Goal: Navigation & Orientation: Find specific page/section

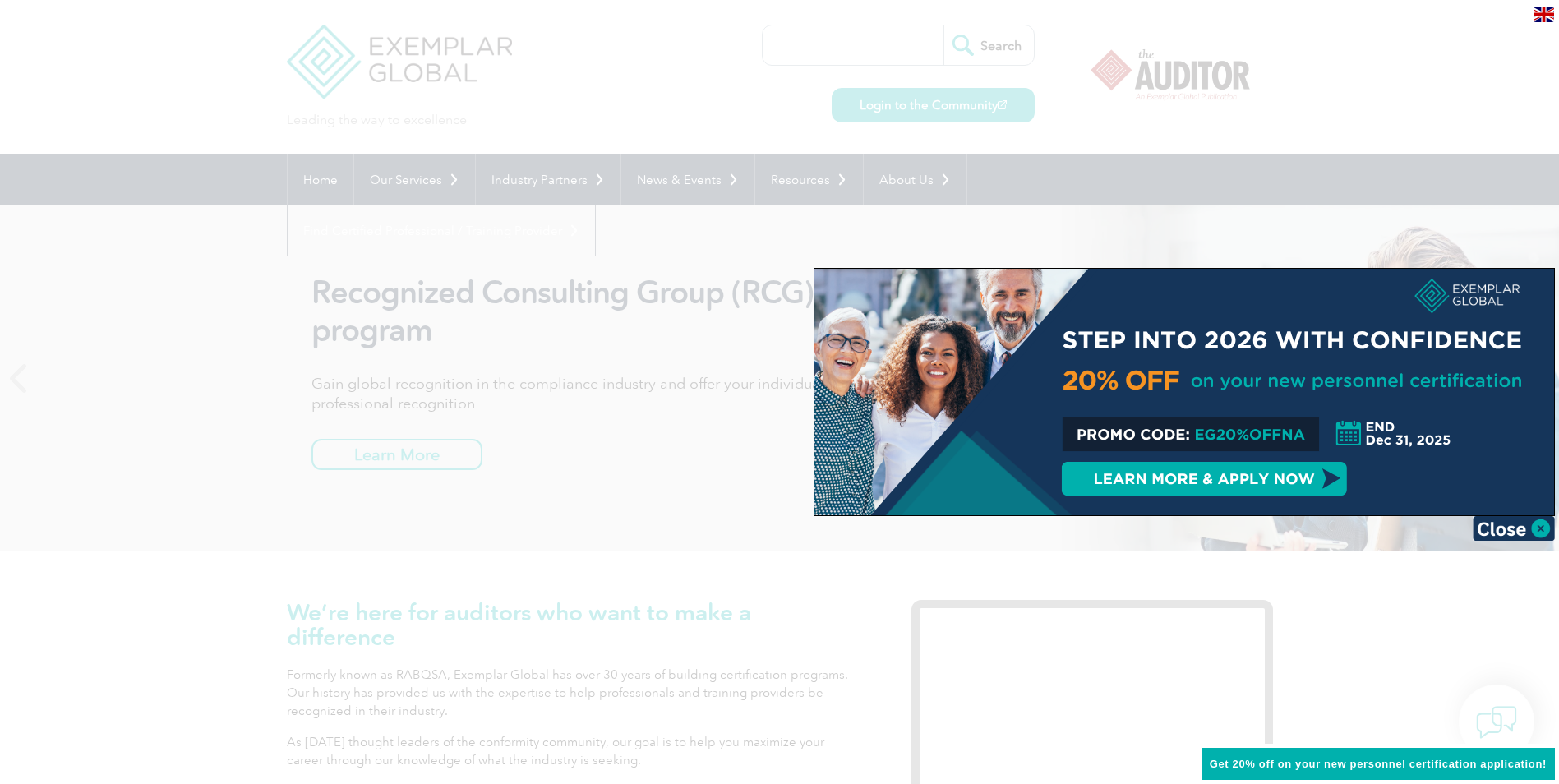
click at [721, 126] on div at bounding box center [779, 392] width 1559 height 784
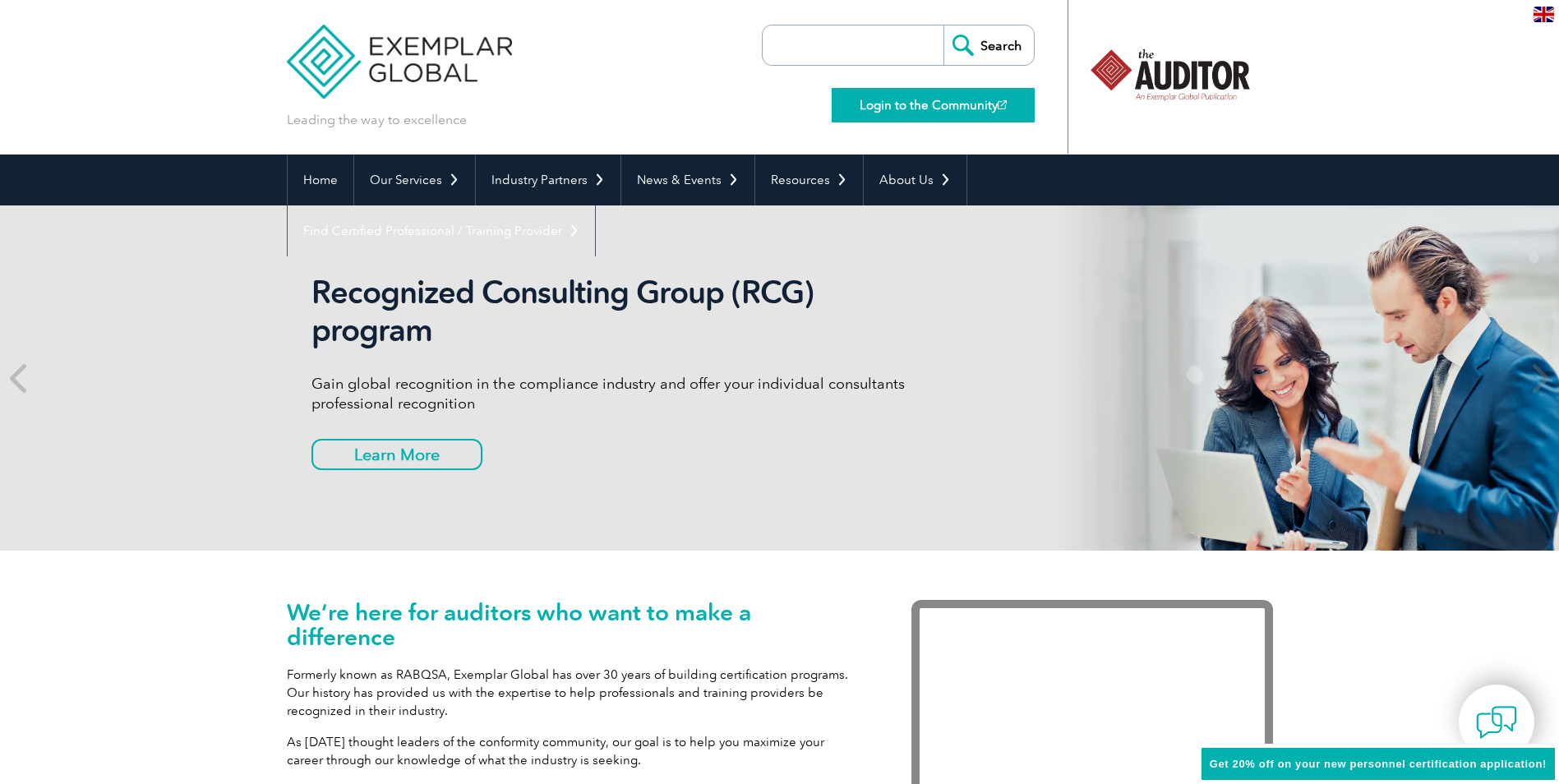
click at [867, 103] on link "Login to the Community" at bounding box center [933, 105] width 203 height 35
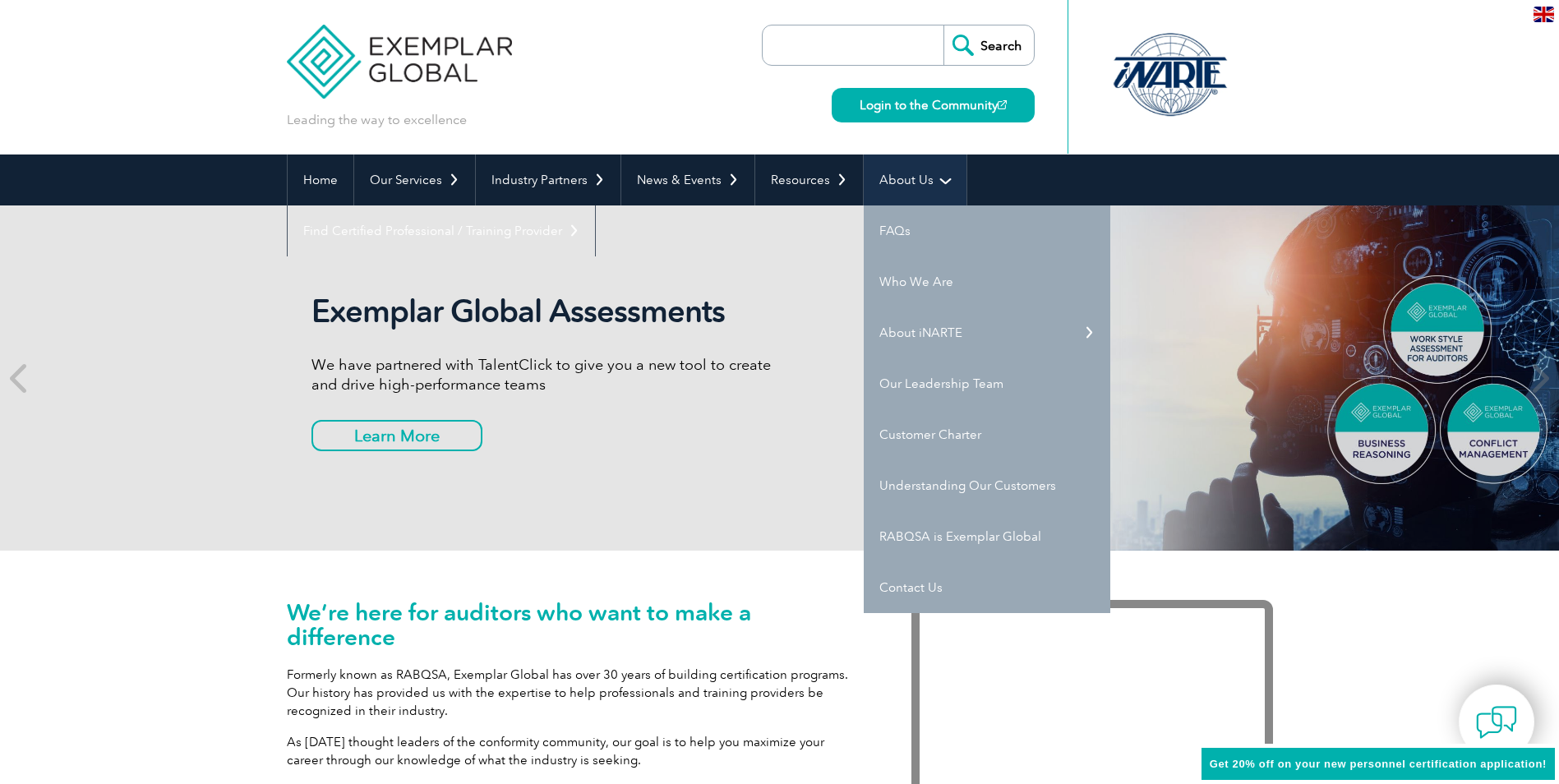
click at [919, 176] on link "About Us" at bounding box center [915, 179] width 103 height 51
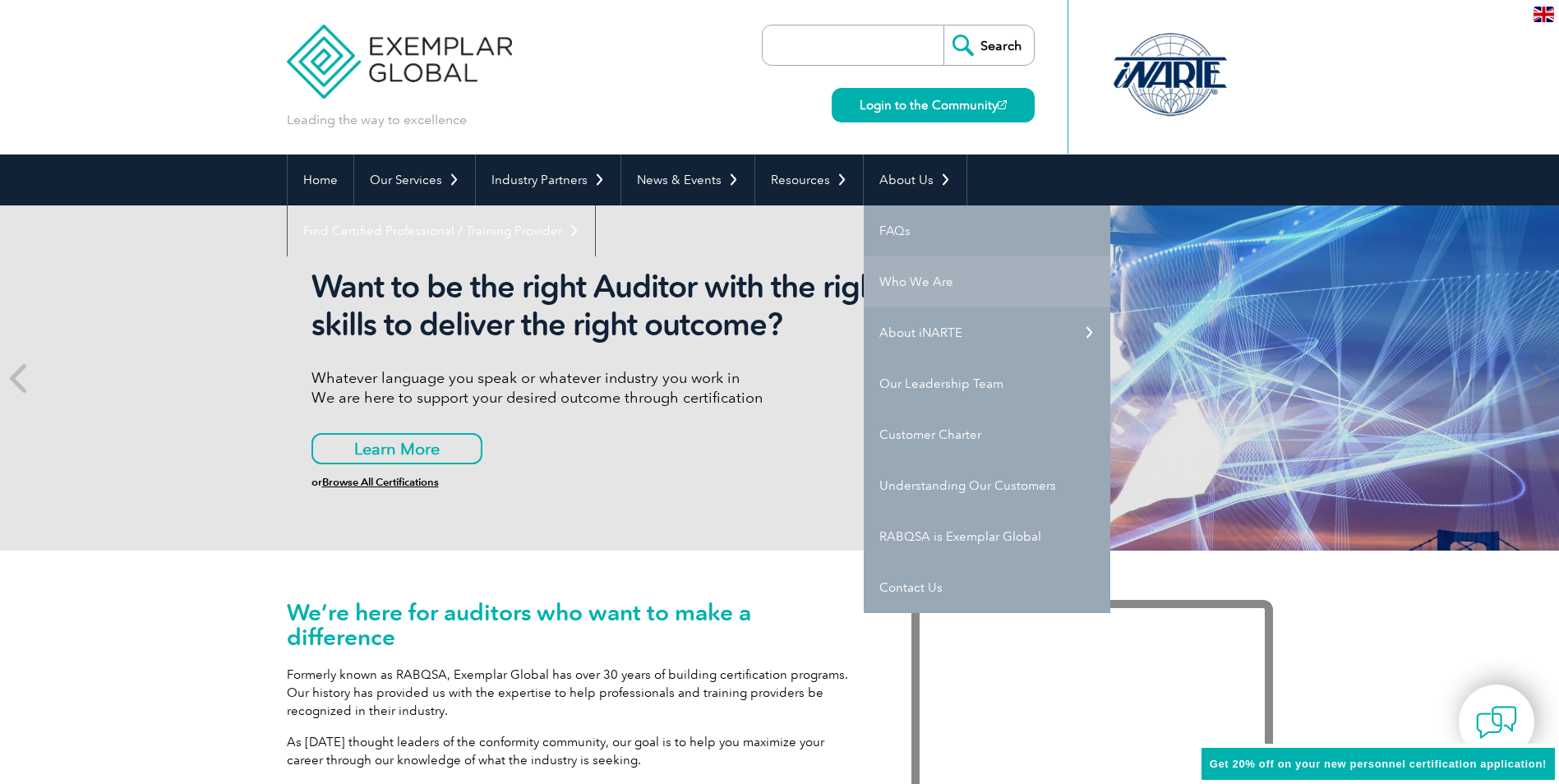
click at [903, 280] on link "Who We Are" at bounding box center [987, 282] width 246 height 51
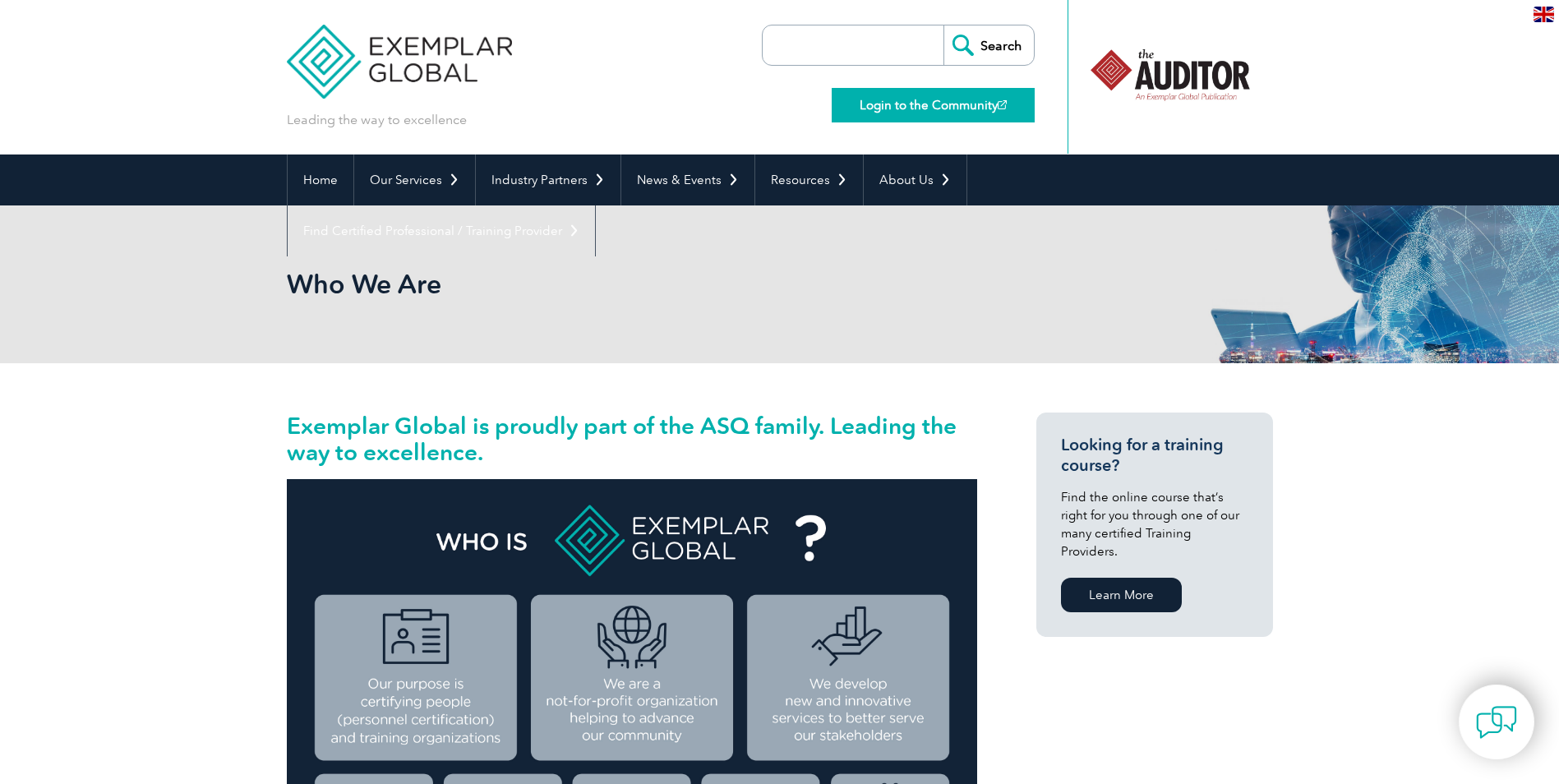
click at [897, 110] on link "Login to the Community" at bounding box center [933, 105] width 203 height 35
click at [900, 108] on link "Login to the Community" at bounding box center [933, 105] width 203 height 35
click at [917, 105] on link "Login to the Community" at bounding box center [933, 105] width 203 height 35
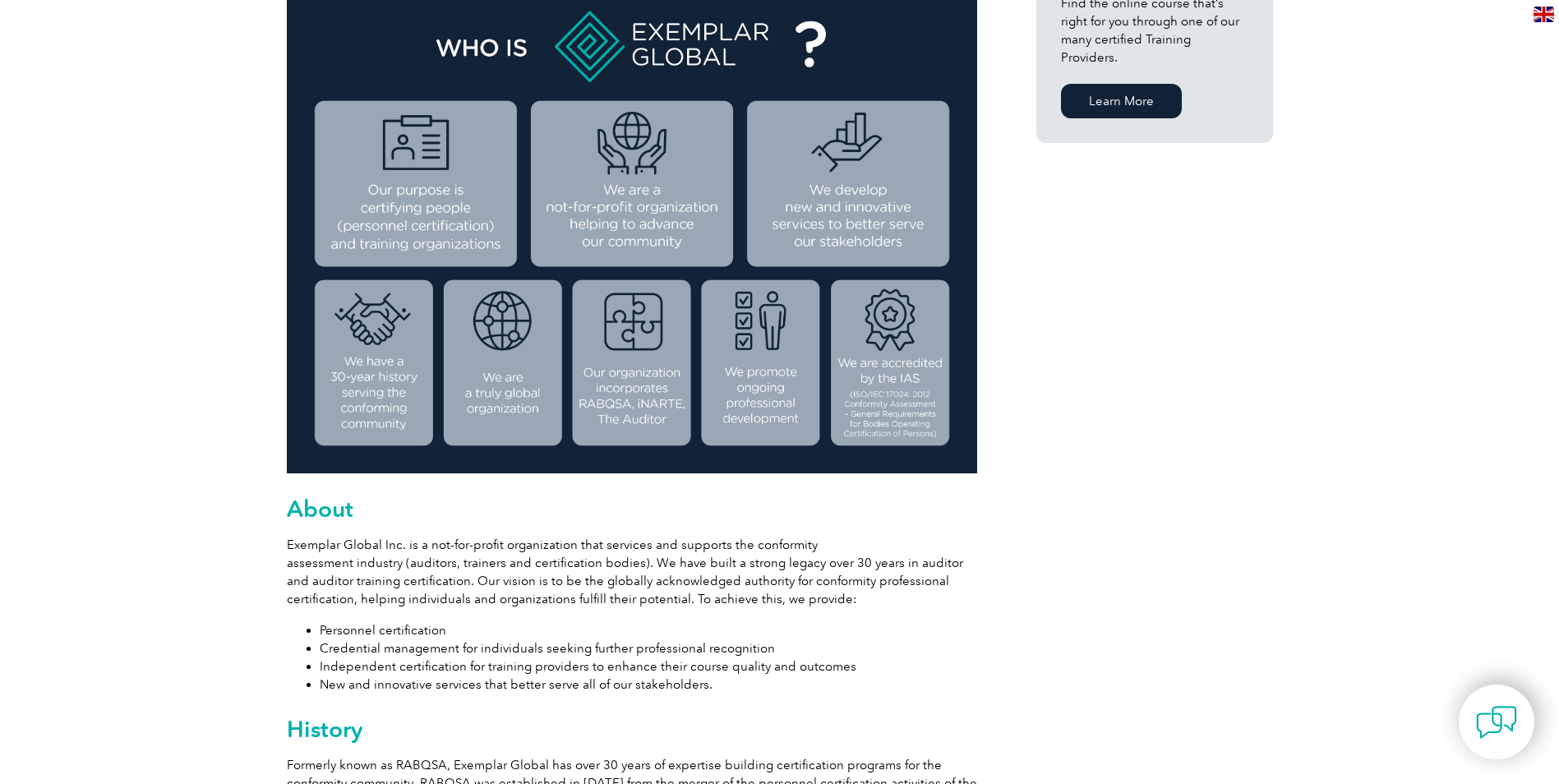
scroll to position [82, 0]
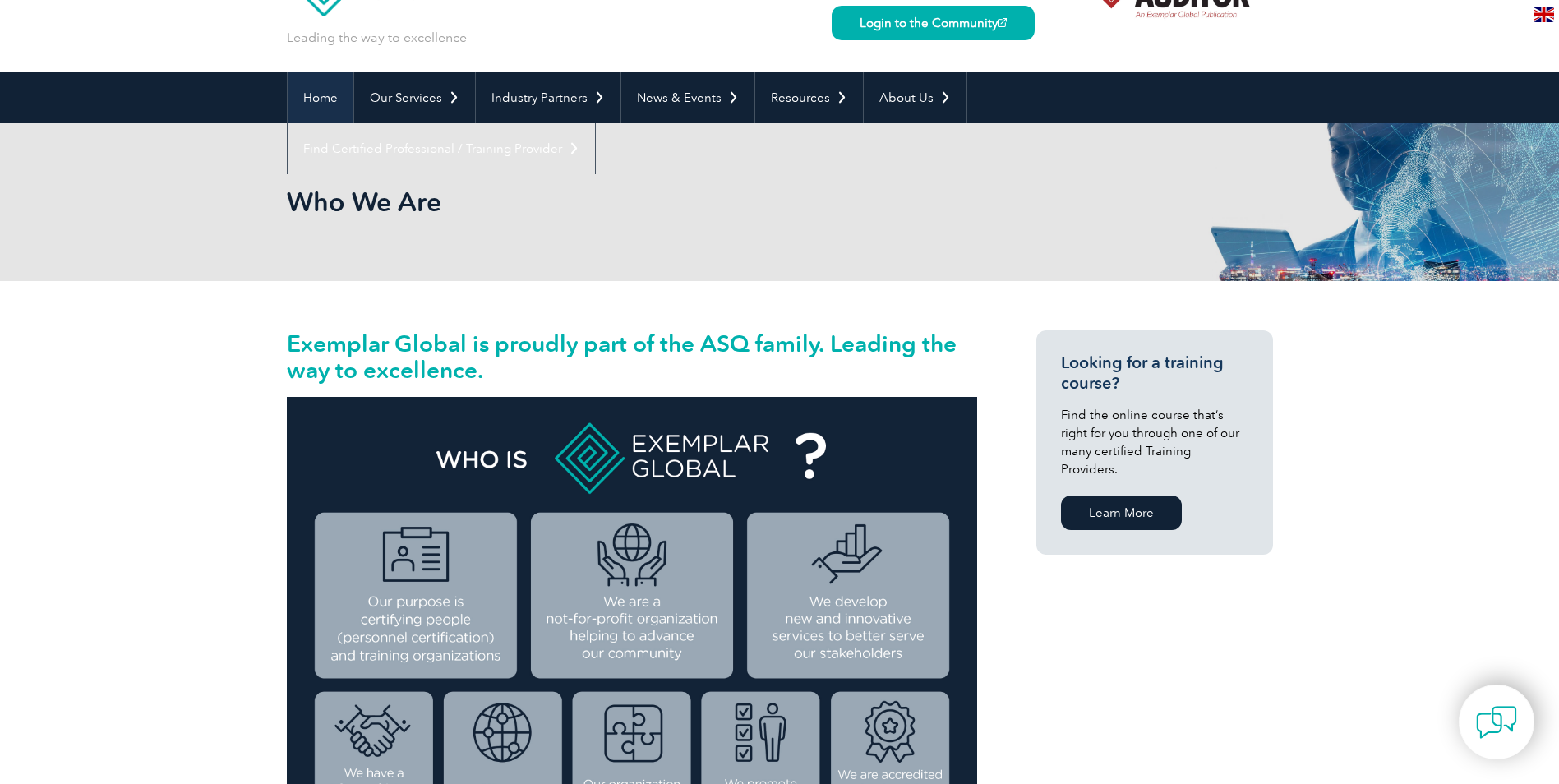
click at [317, 97] on link "Home" at bounding box center [321, 97] width 66 height 51
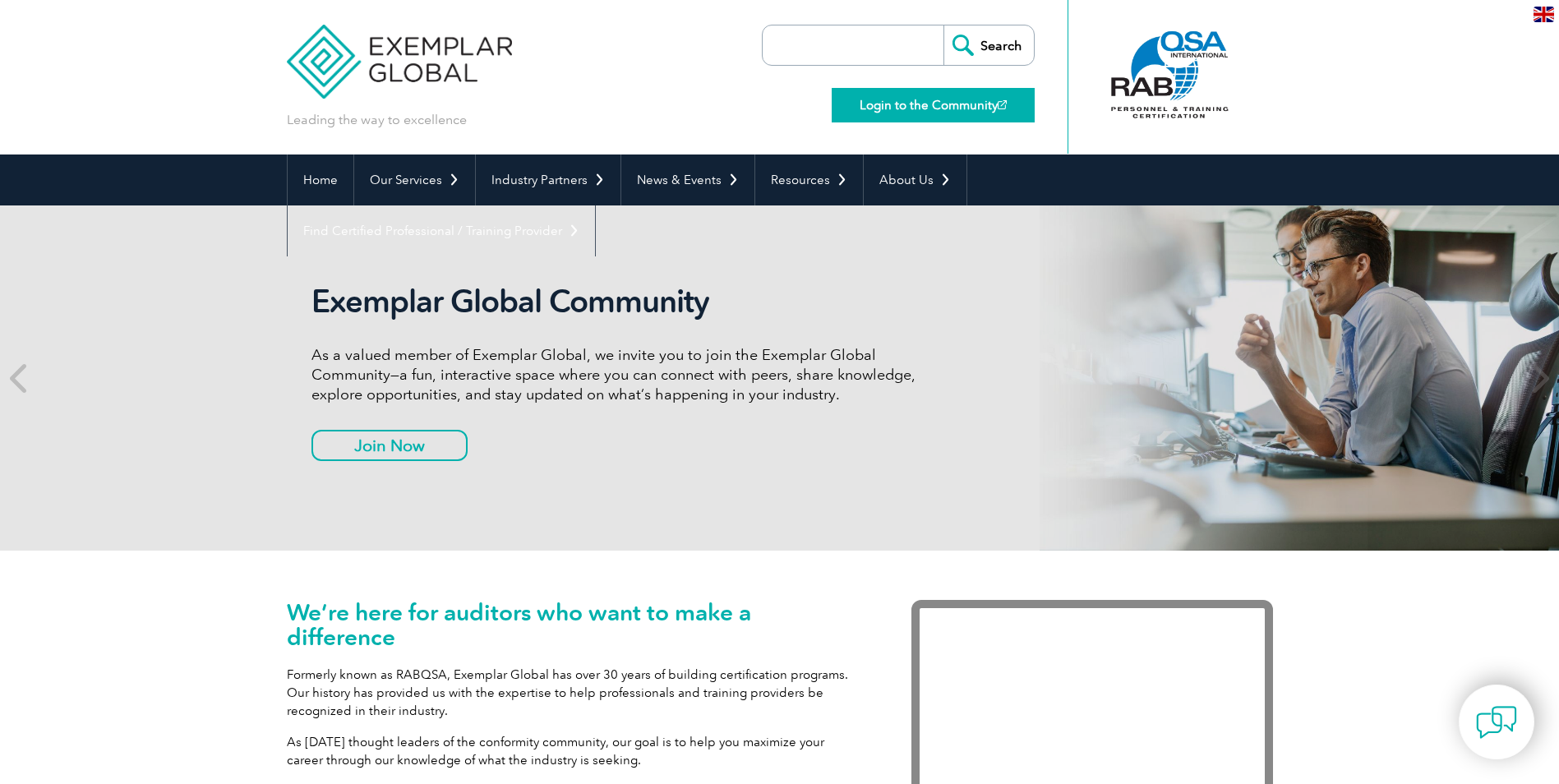
click at [938, 107] on link "Login to the Community" at bounding box center [933, 105] width 203 height 35
